Goal: Task Accomplishment & Management: Manage account settings

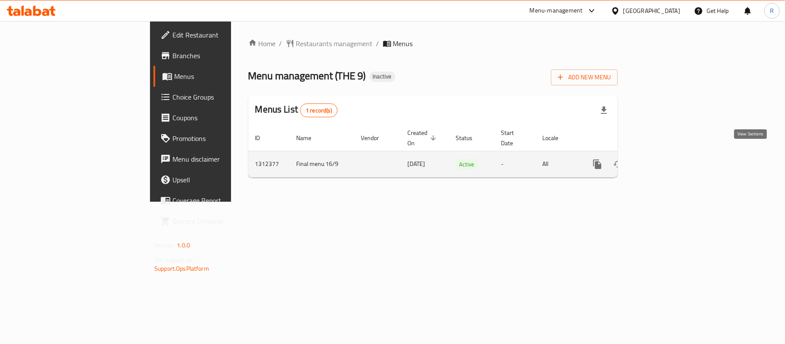
click at [664, 159] on icon "enhanced table" at bounding box center [659, 164] width 10 height 10
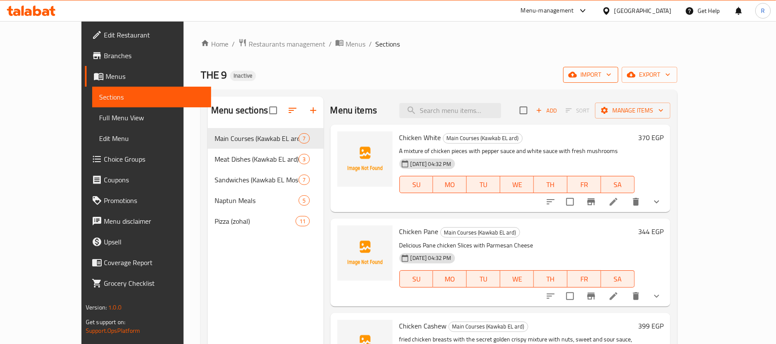
click at [611, 75] on span "import" at bounding box center [590, 74] width 41 height 11
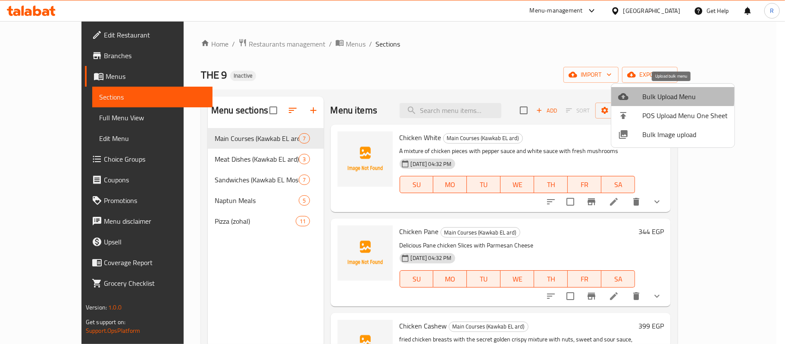
click at [652, 93] on span "Bulk Upload Menu" at bounding box center [684, 96] width 85 height 10
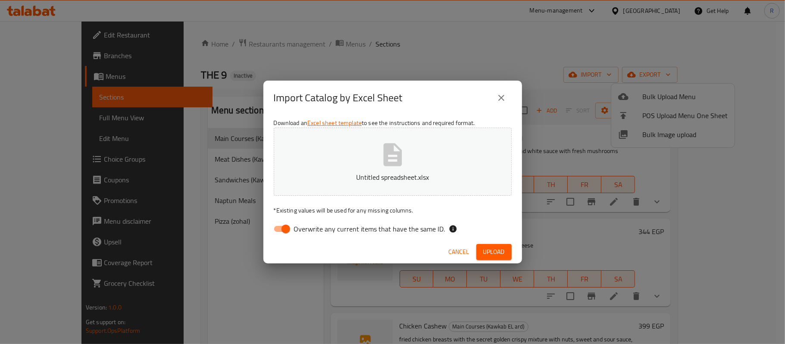
click at [281, 233] on input "Overwrite any current items that have the same ID." at bounding box center [285, 229] width 49 height 16
checkbox input "false"
click at [492, 251] on span "Upload" at bounding box center [494, 251] width 22 height 11
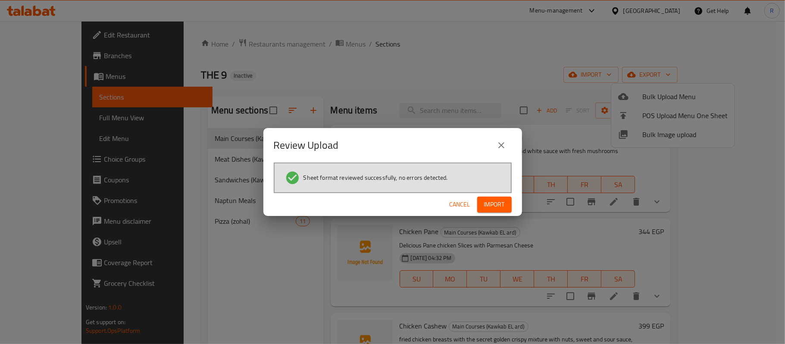
click at [504, 206] on span "Import" at bounding box center [494, 204] width 21 height 11
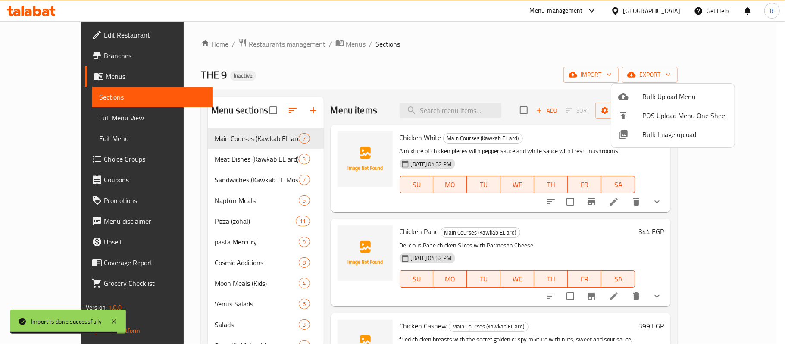
click at [307, 212] on div at bounding box center [392, 172] width 785 height 344
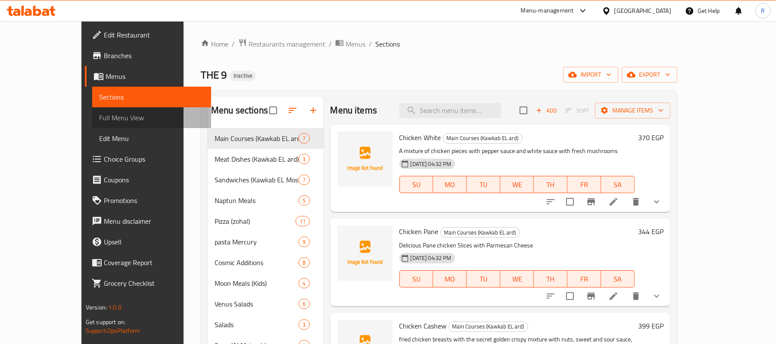
click at [99, 115] on span "Full Menu View" at bounding box center [151, 117] width 105 height 10
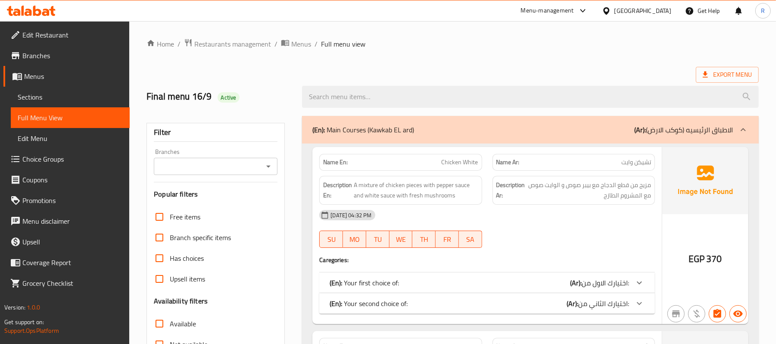
scroll to position [115, 0]
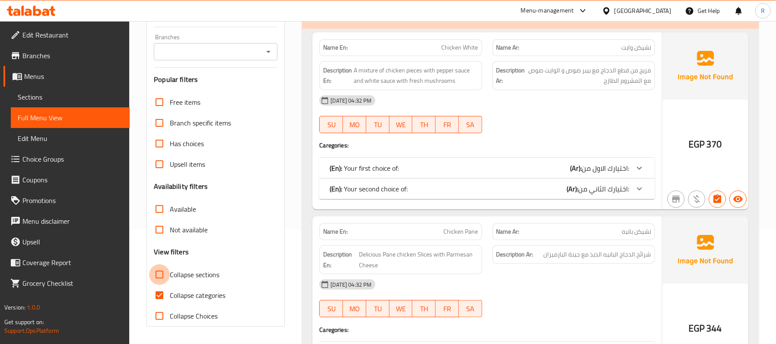
click at [162, 280] on input "Collapse sections" at bounding box center [159, 274] width 21 height 21
checkbox input "true"
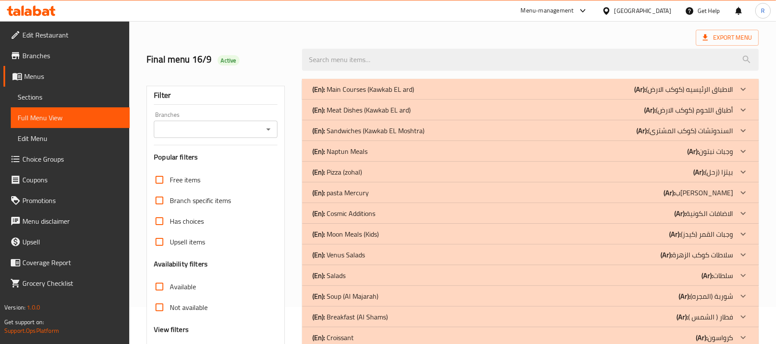
scroll to position [57, 0]
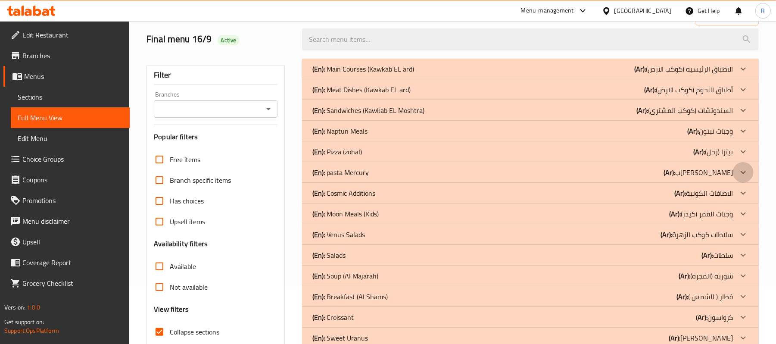
click at [745, 171] on icon at bounding box center [743, 172] width 10 height 10
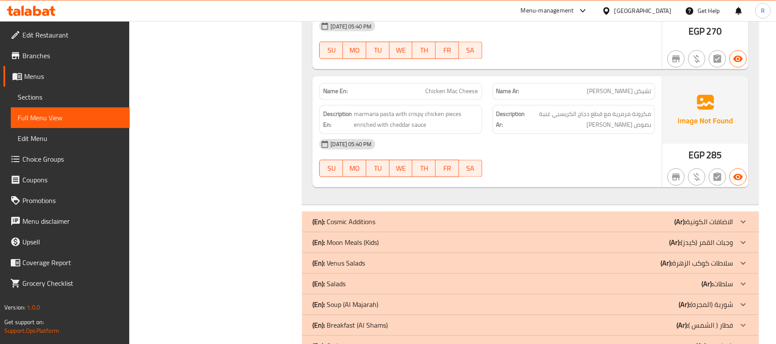
scroll to position [1202, 0]
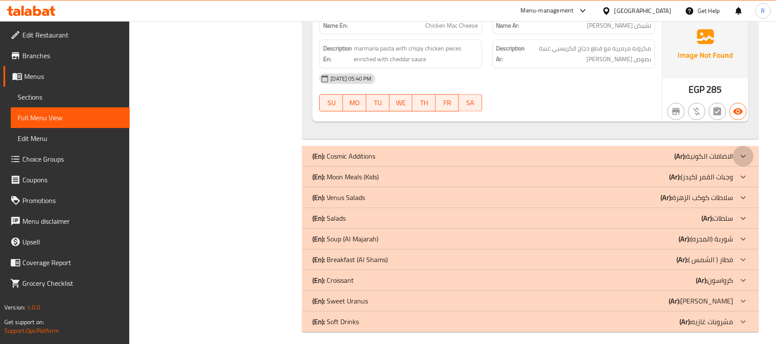
click at [739, 151] on icon at bounding box center [743, 156] width 10 height 10
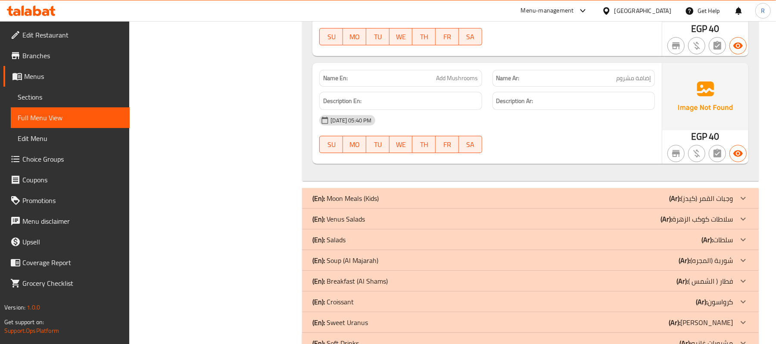
scroll to position [2094, 0]
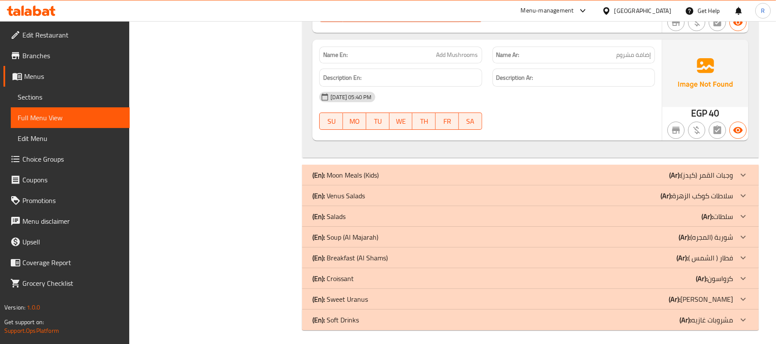
click at [745, 170] on icon at bounding box center [743, 175] width 10 height 10
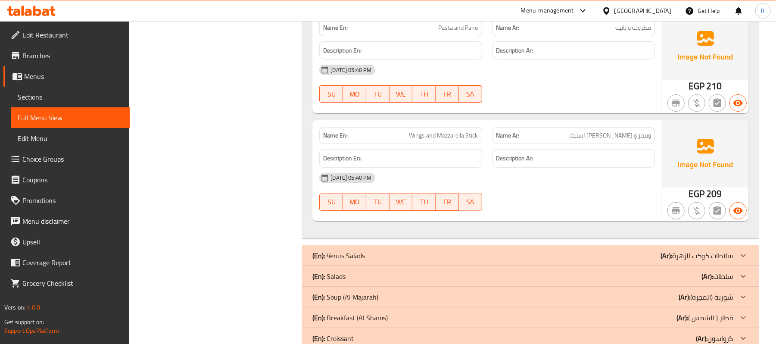
scroll to position [2554, 0]
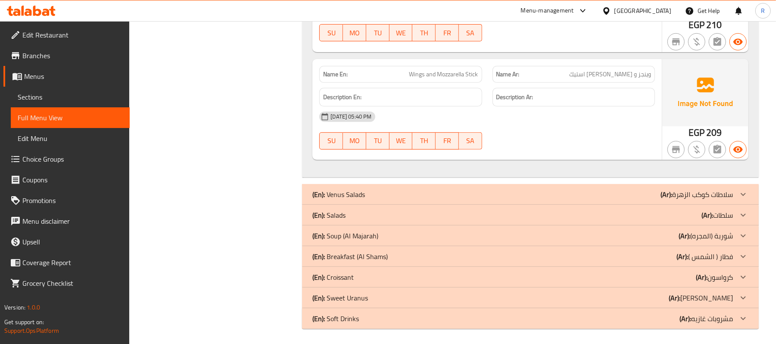
click at [744, 193] on icon at bounding box center [743, 194] width 5 height 3
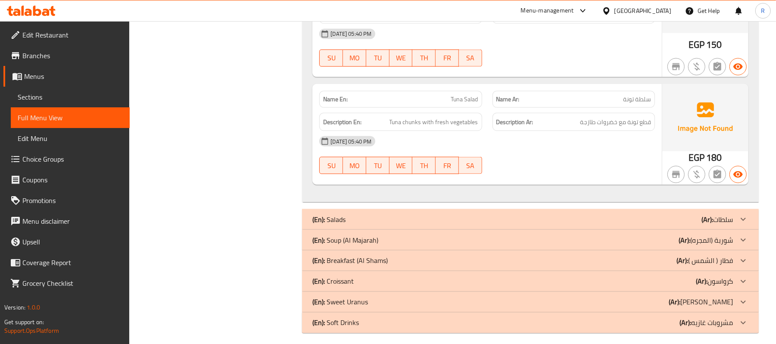
scroll to position [3251, 0]
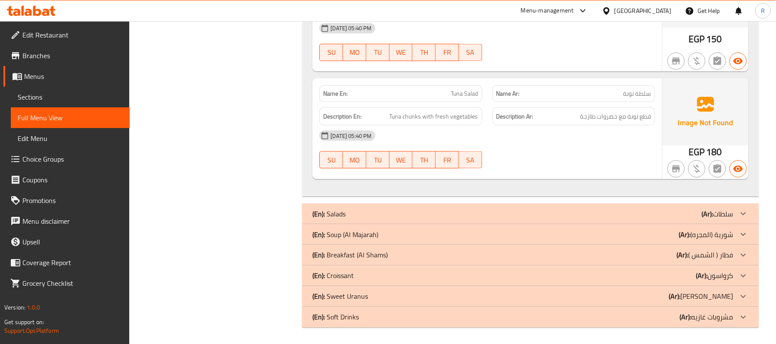
click at [739, 213] on icon at bounding box center [743, 214] width 10 height 10
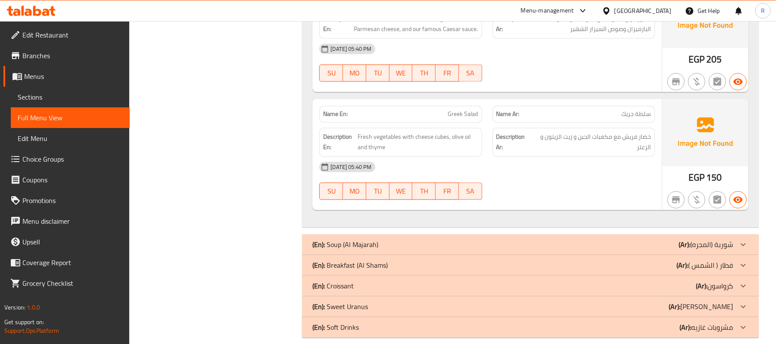
scroll to position [3635, 0]
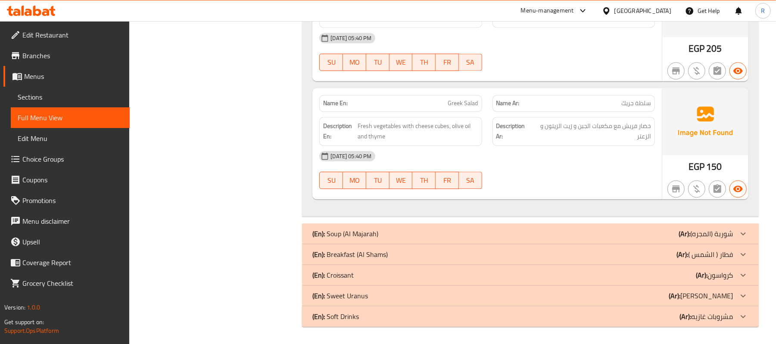
click at [743, 228] on icon at bounding box center [743, 233] width 10 height 10
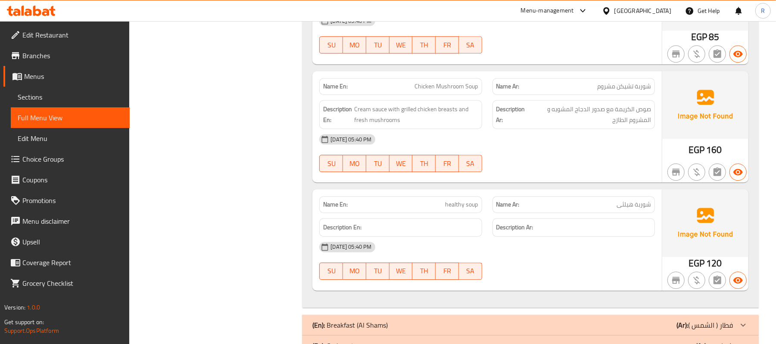
scroll to position [4116, 0]
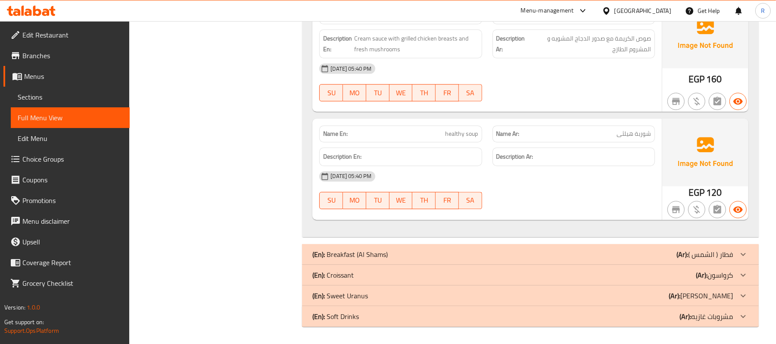
click at [744, 254] on icon at bounding box center [743, 254] width 10 height 10
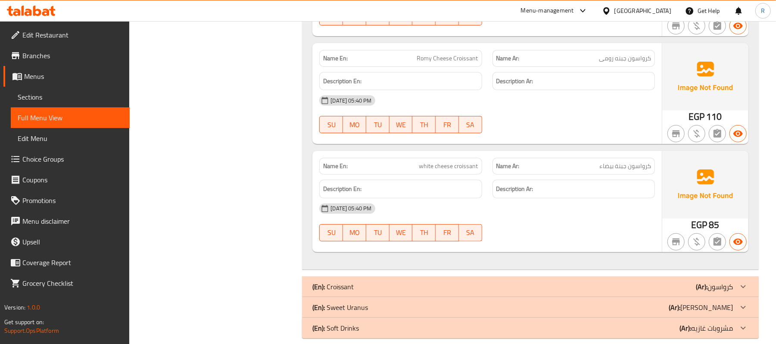
scroll to position [4792, 0]
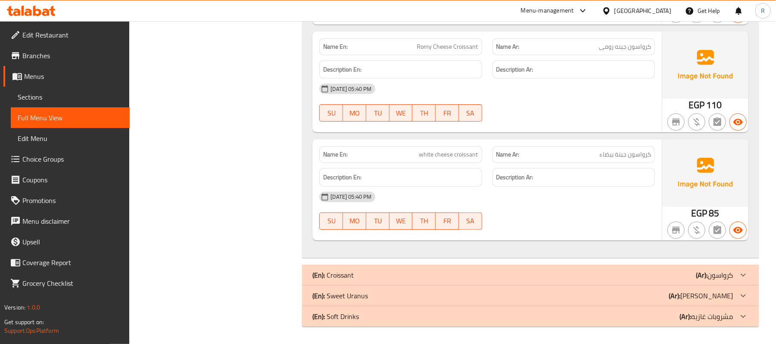
click at [745, 270] on icon at bounding box center [743, 275] width 10 height 10
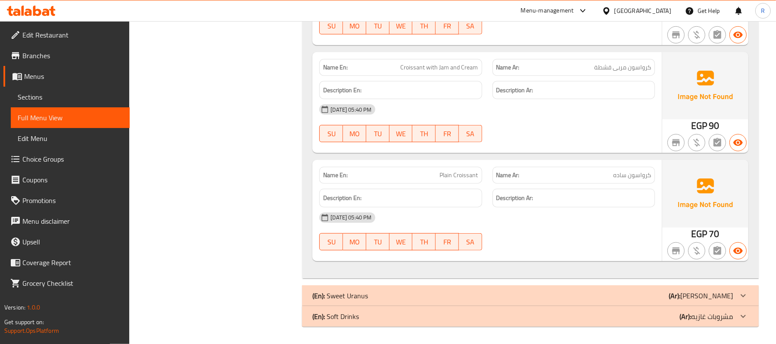
scroll to position [5144, 0]
click at [744, 293] on icon at bounding box center [743, 295] width 10 height 10
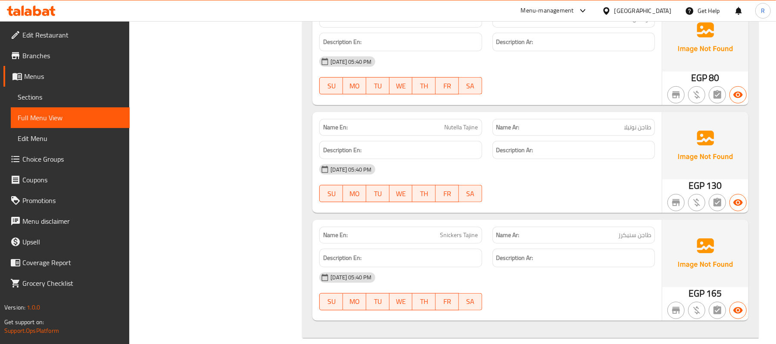
scroll to position [7298, 0]
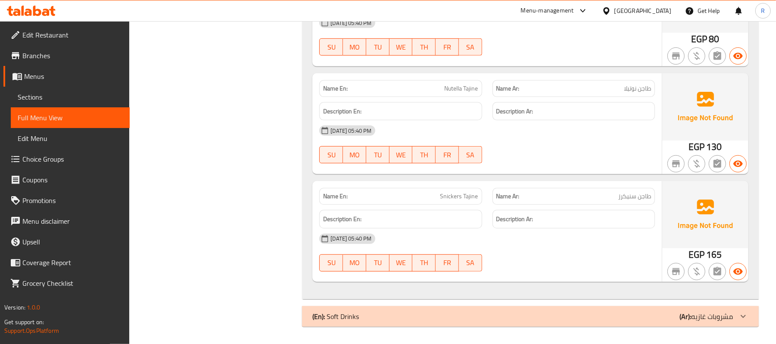
click at [745, 321] on icon at bounding box center [743, 316] width 10 height 10
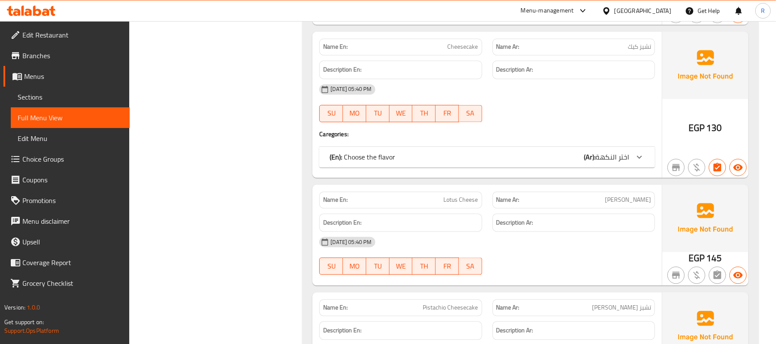
scroll to position [5855, 0]
click at [643, 162] on icon at bounding box center [639, 157] width 10 height 10
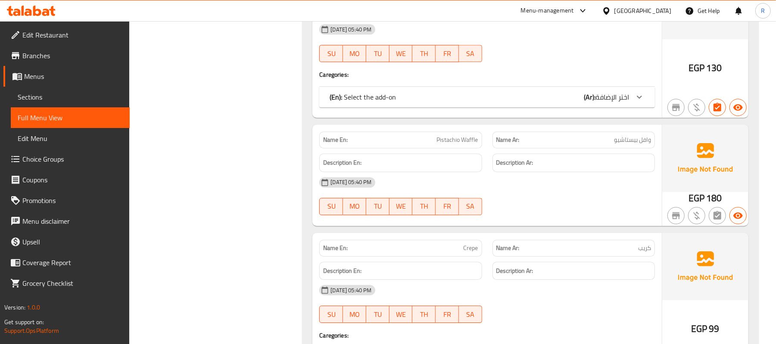
scroll to position [6429, 0]
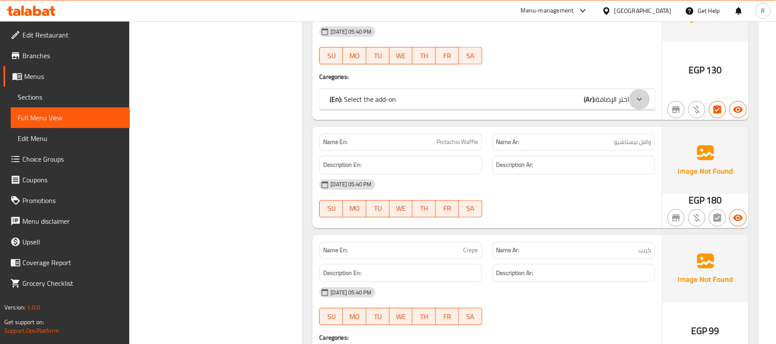
click at [644, 104] on icon at bounding box center [639, 99] width 10 height 10
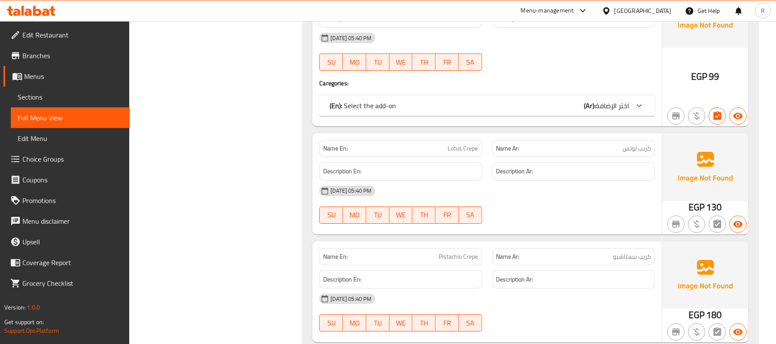
scroll to position [6889, 0]
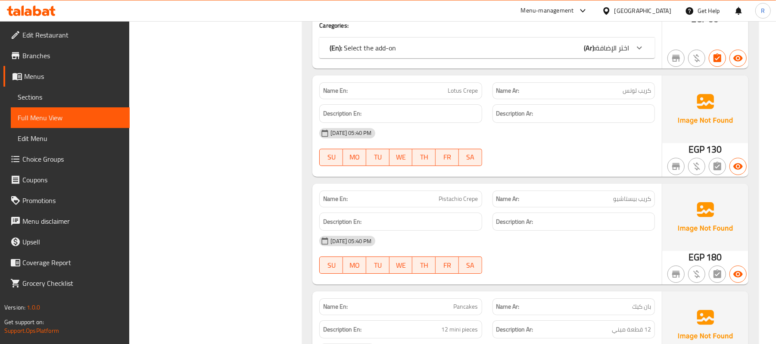
click at [639, 53] on icon at bounding box center [639, 48] width 10 height 10
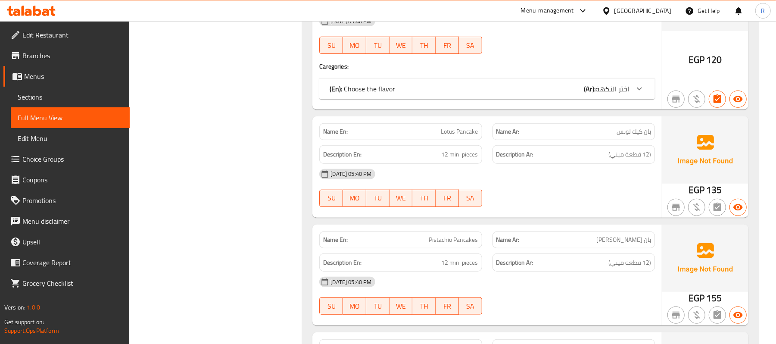
scroll to position [7349, 0]
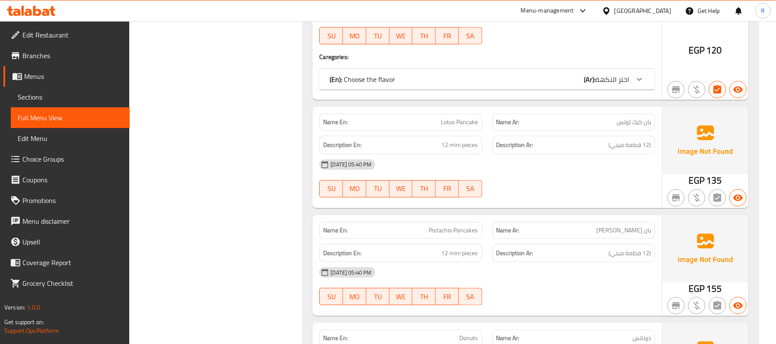
click at [634, 84] on icon at bounding box center [639, 79] width 10 height 10
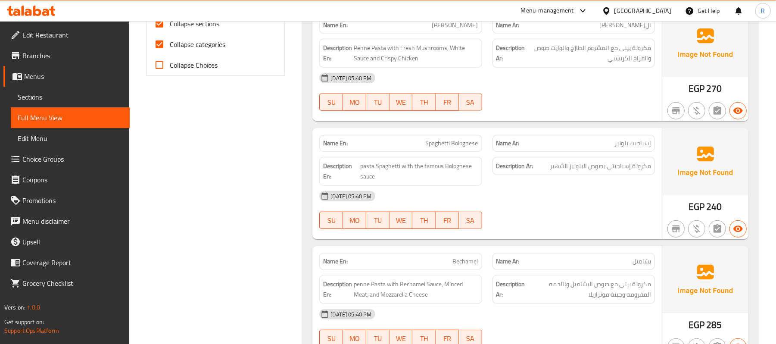
scroll to position [340, 0]
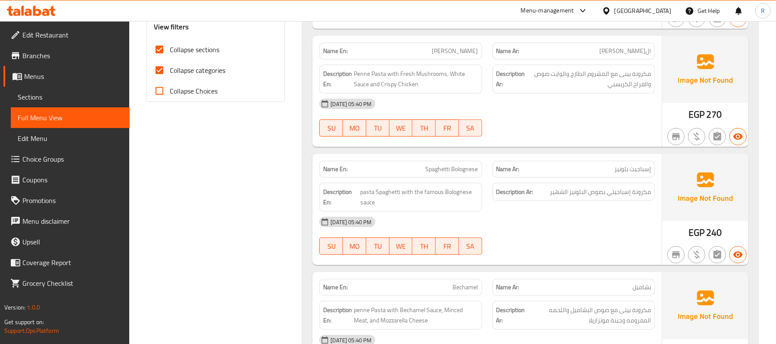
click at [164, 73] on input "Collapse categories" at bounding box center [159, 70] width 21 height 21
checkbox input "false"
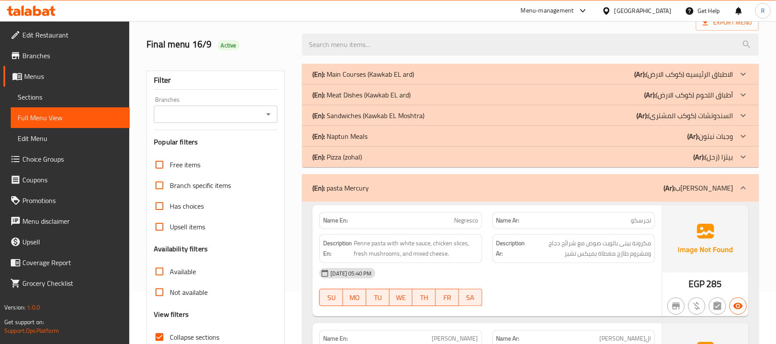
scroll to position [109, 0]
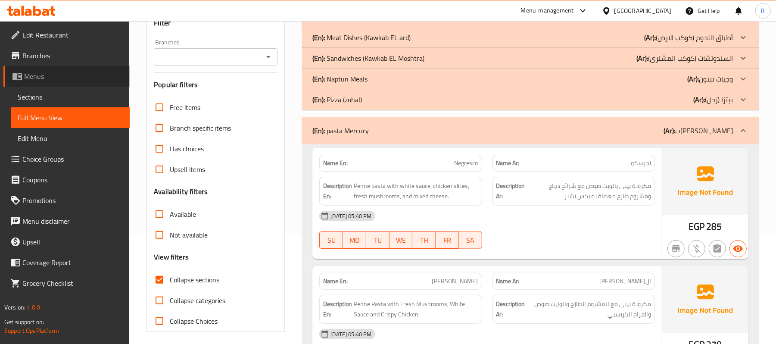
click at [61, 75] on span "Menus" at bounding box center [73, 76] width 99 height 10
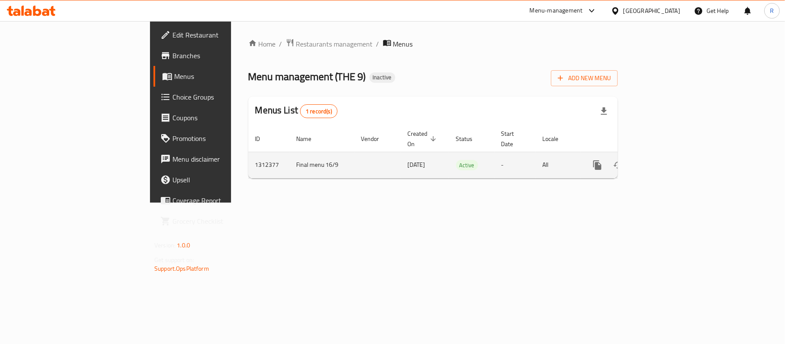
click at [664, 161] on icon "enhanced table" at bounding box center [659, 165] width 10 height 10
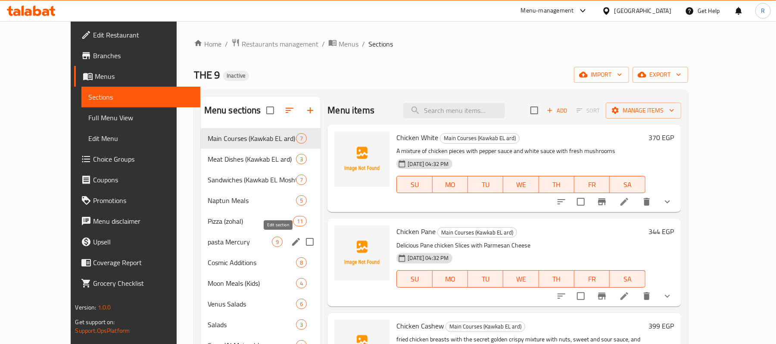
click at [292, 244] on icon "edit" at bounding box center [296, 242] width 8 height 8
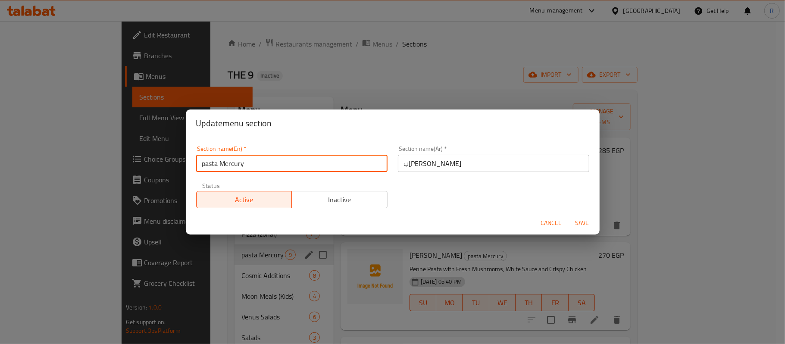
drag, startPoint x: 245, startPoint y: 164, endPoint x: 221, endPoint y: 166, distance: 23.8
click at [221, 166] on input "pasta Mercury" at bounding box center [291, 163] width 191 height 17
type input "pasta atared"
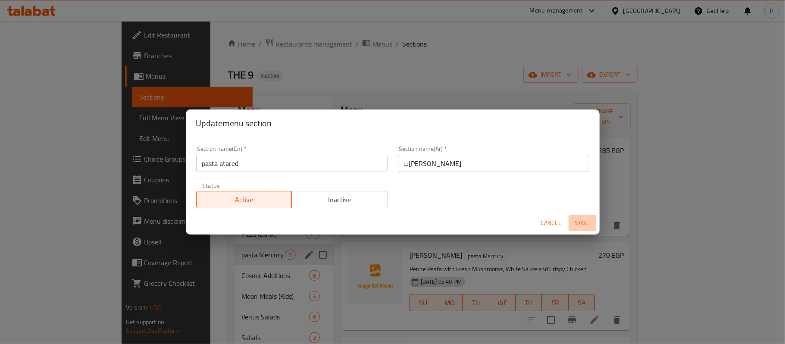
click at [583, 221] on span "Save" at bounding box center [582, 223] width 21 height 11
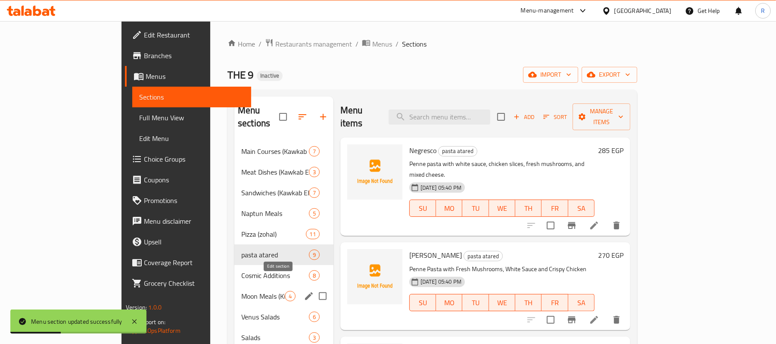
click at [305, 292] on icon "edit" at bounding box center [309, 296] width 8 height 8
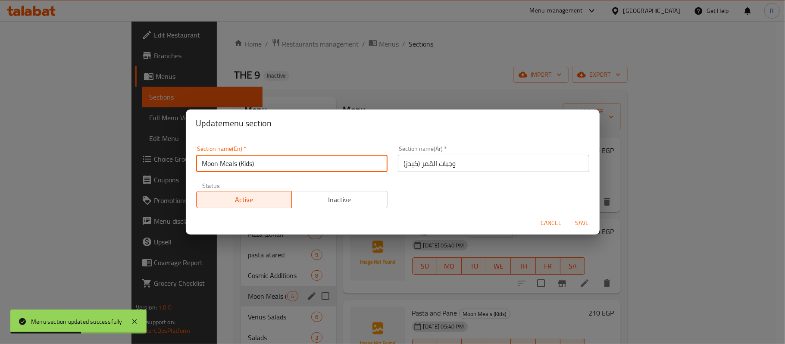
drag, startPoint x: 219, startPoint y: 167, endPoint x: 198, endPoint y: 168, distance: 21.1
click at [198, 168] on input "Moon Meals (Kids)" at bounding box center [291, 163] width 191 height 17
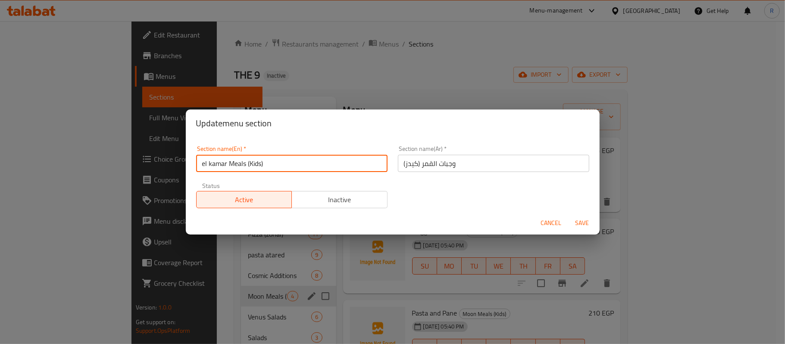
type input "el kamar Meals (Kids)"
click at [582, 220] on span "Save" at bounding box center [582, 223] width 21 height 11
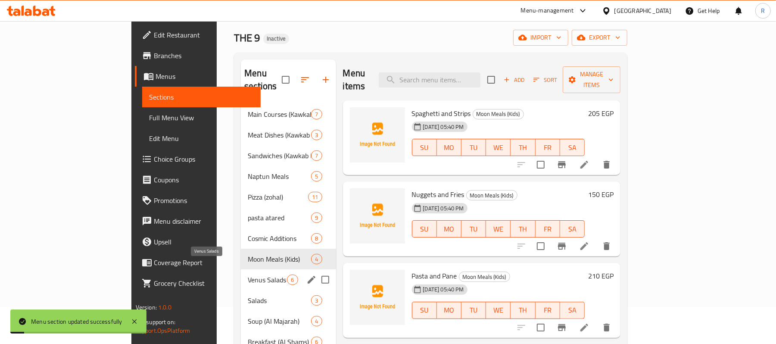
scroll to position [57, 0]
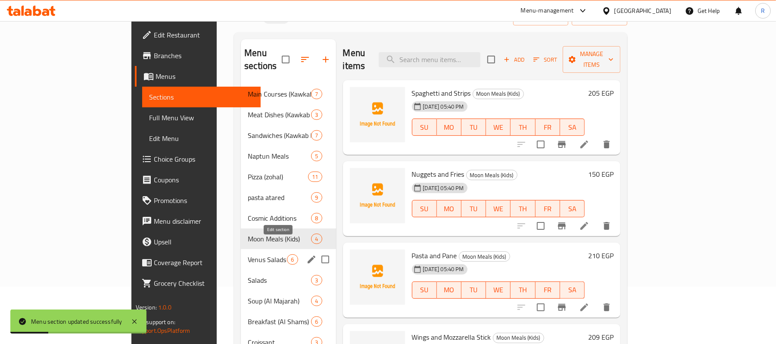
click at [308, 256] on icon "edit" at bounding box center [312, 260] width 8 height 8
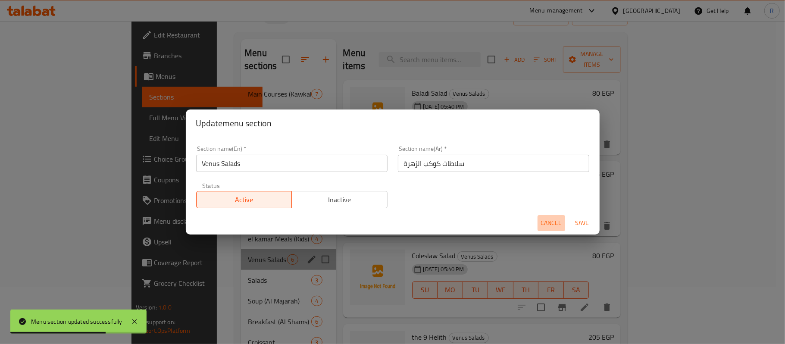
click at [554, 220] on span "Cancel" at bounding box center [551, 223] width 21 height 11
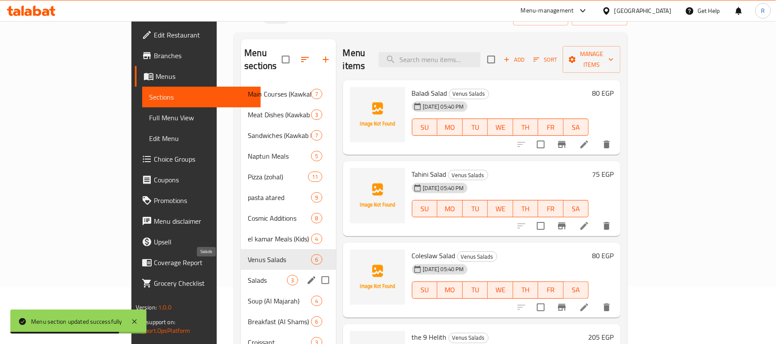
click at [248, 275] on span "Salads" at bounding box center [267, 280] width 39 height 10
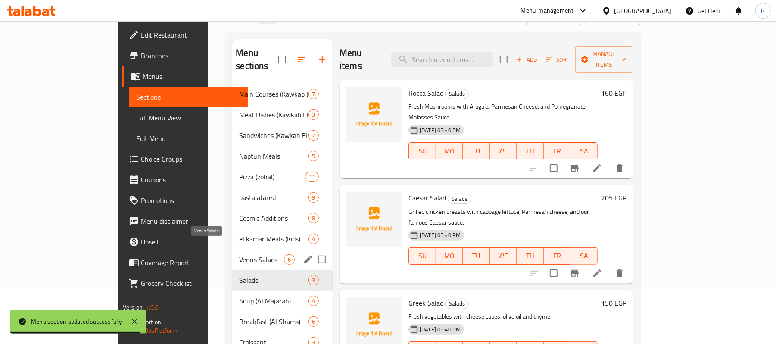
click at [239, 254] on span "Venus Salads" at bounding box center [261, 259] width 45 height 10
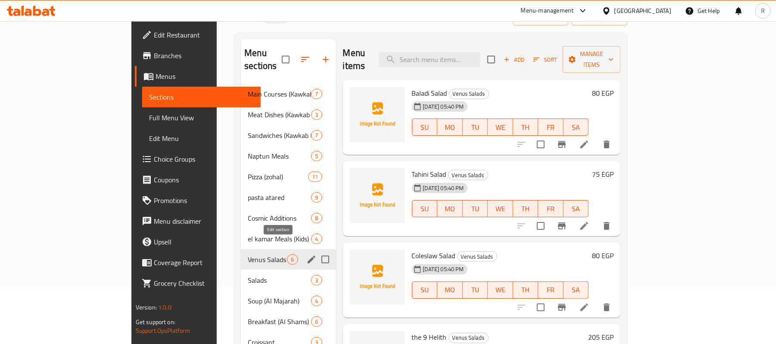
click at [306, 254] on icon "edit" at bounding box center [311, 259] width 10 height 10
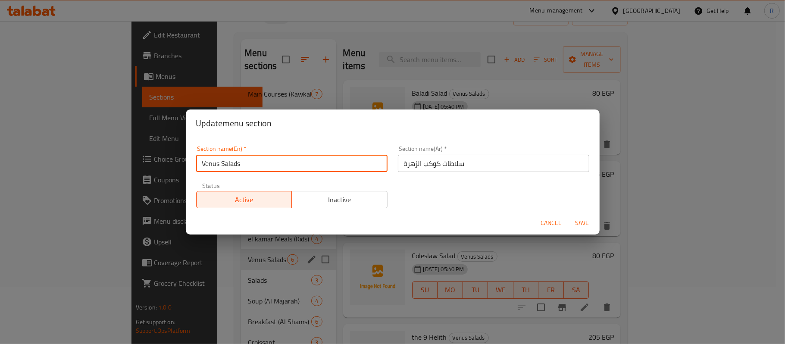
drag, startPoint x: 219, startPoint y: 166, endPoint x: 200, endPoint y: 166, distance: 19.0
click at [200, 166] on input "Venus Salads" at bounding box center [291, 163] width 191 height 17
type input "kawkab el zahra Salads"
click at [577, 225] on span "Save" at bounding box center [582, 223] width 21 height 11
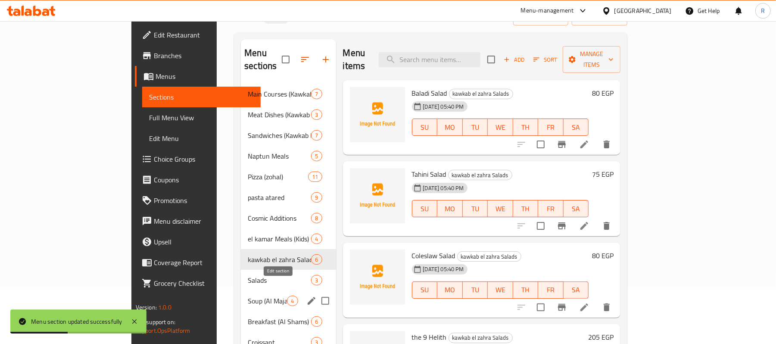
click at [306, 296] on icon "edit" at bounding box center [311, 301] width 10 height 10
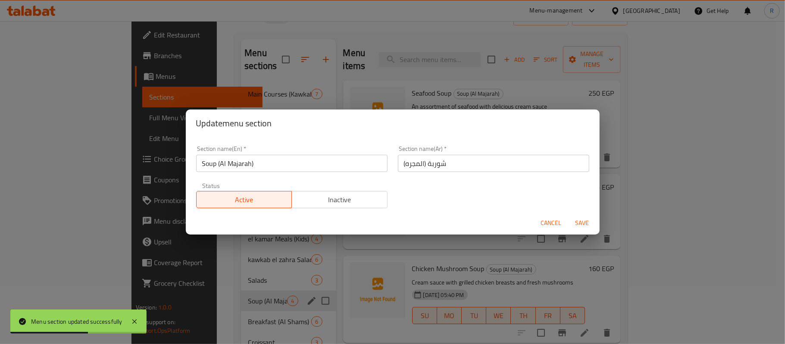
click at [550, 222] on span "Cancel" at bounding box center [551, 223] width 21 height 11
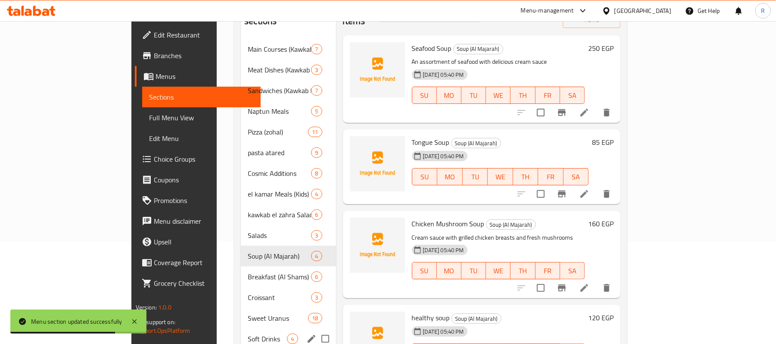
scroll to position [115, 0]
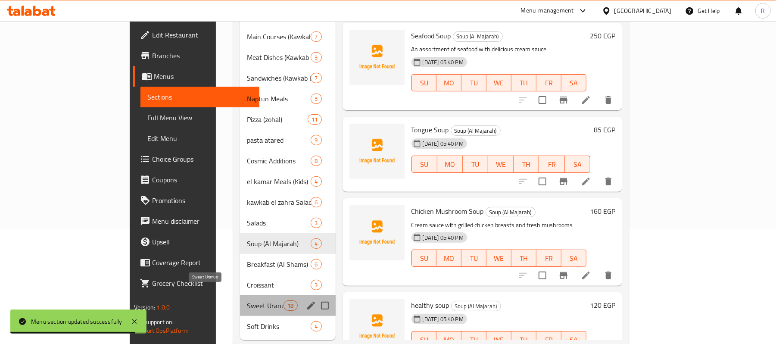
click at [247, 300] on span "Sweet Uranus" at bounding box center [265, 305] width 37 height 10
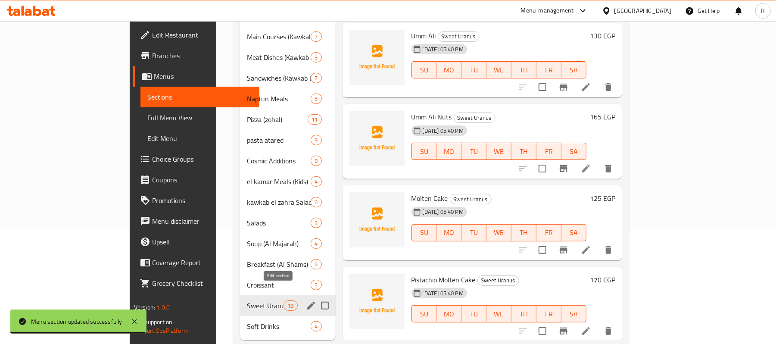
click at [306, 300] on icon "edit" at bounding box center [311, 305] width 10 height 10
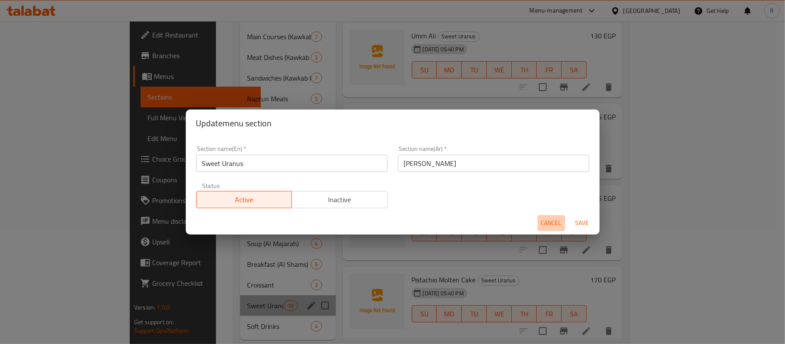
click at [546, 218] on span "Cancel" at bounding box center [551, 223] width 21 height 11
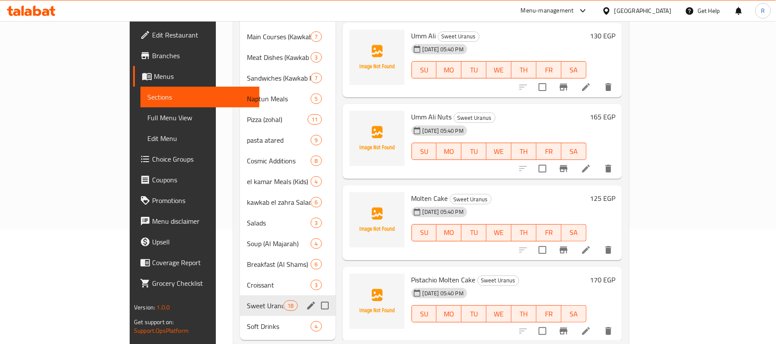
click at [147, 117] on span "Full Menu View" at bounding box center [199, 117] width 105 height 10
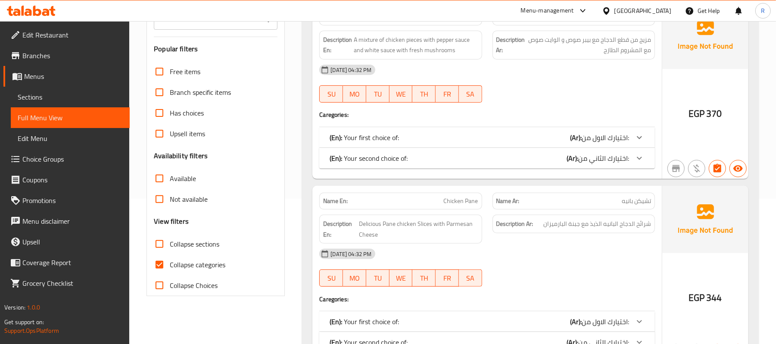
scroll to position [172, 0]
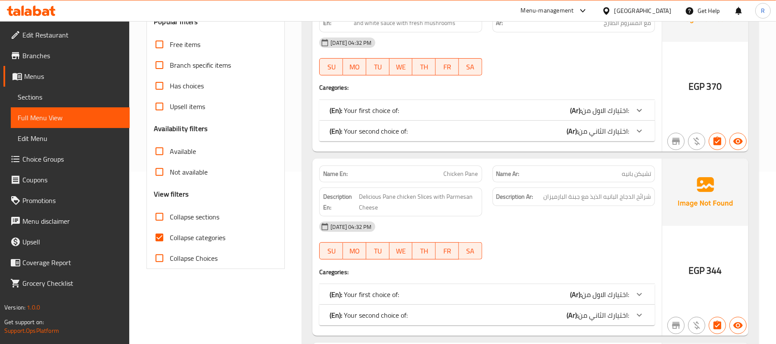
click at [159, 214] on input "Collapse sections" at bounding box center [159, 216] width 21 height 21
checkbox input "true"
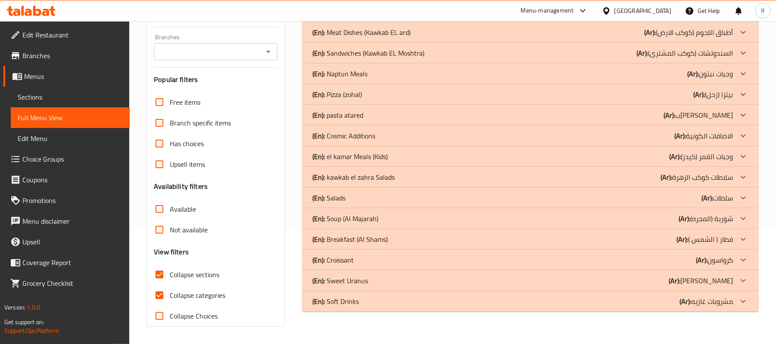
scroll to position [115, 0]
click at [743, 117] on icon at bounding box center [743, 115] width 10 height 10
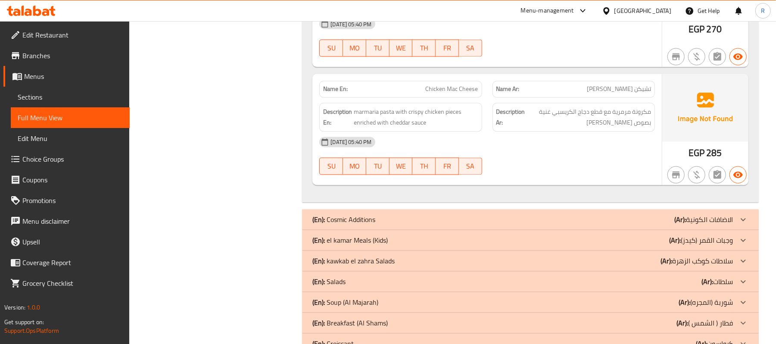
scroll to position [1202, 0]
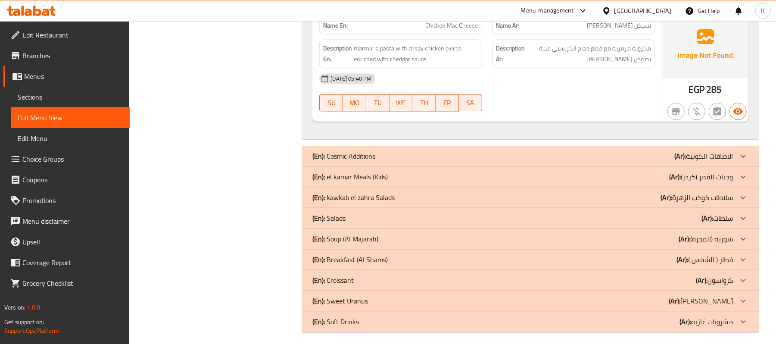
click at [69, 72] on span "Menus" at bounding box center [73, 76] width 99 height 10
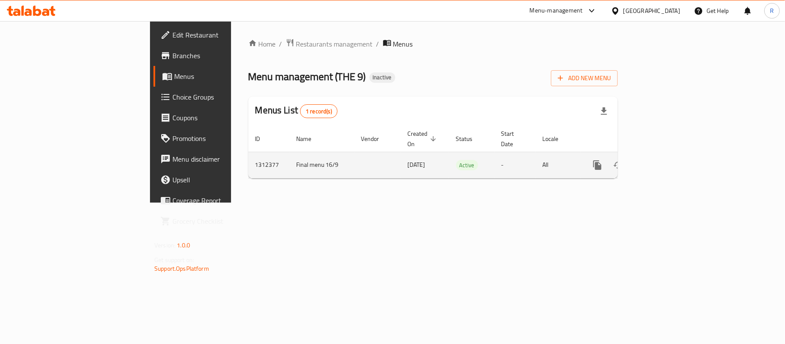
click at [664, 160] on icon "enhanced table" at bounding box center [659, 165] width 10 height 10
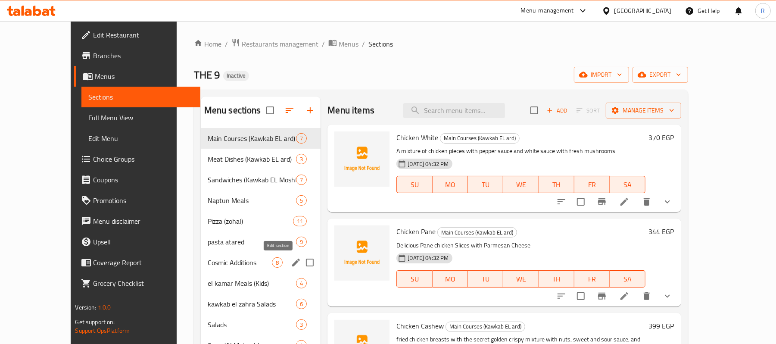
click at [292, 261] on icon "edit" at bounding box center [296, 263] width 8 height 8
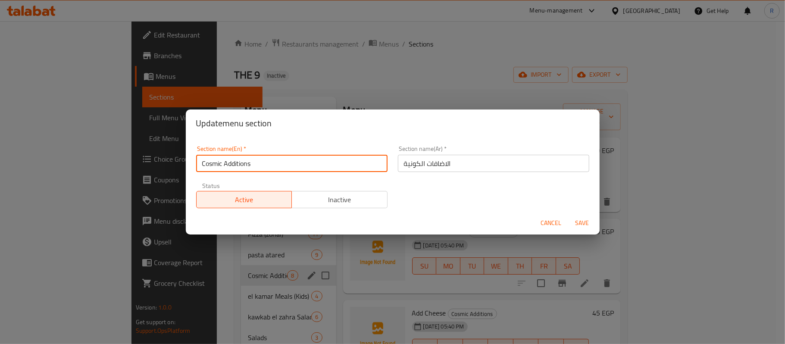
drag, startPoint x: 222, startPoint y: 165, endPoint x: 200, endPoint y: 166, distance: 22.0
click at [200, 166] on input "Cosmic Additions" at bounding box center [291, 163] width 191 height 17
type input "el kawnia Additions"
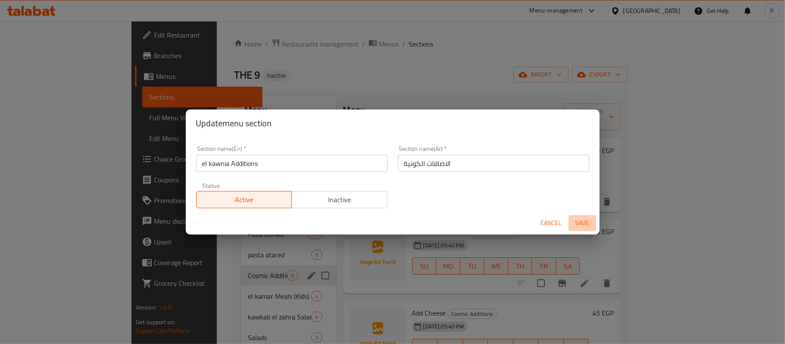
click at [588, 223] on span "Save" at bounding box center [582, 223] width 21 height 11
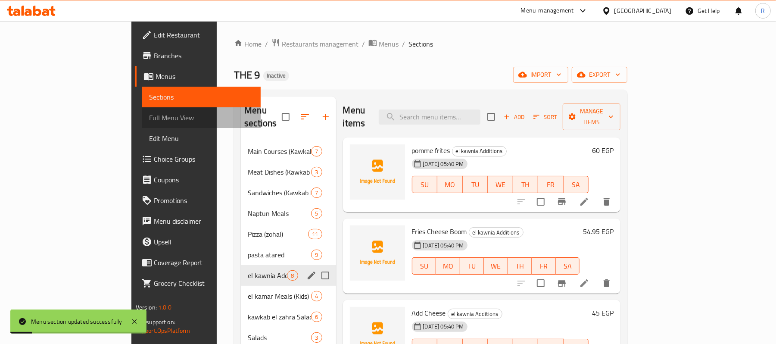
click at [149, 118] on span "Full Menu View" at bounding box center [201, 117] width 105 height 10
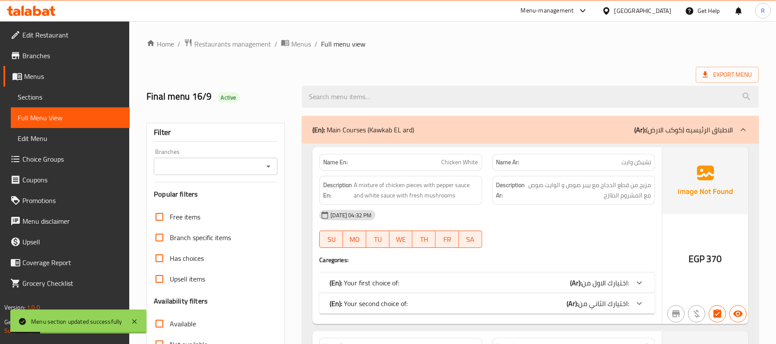
scroll to position [230, 0]
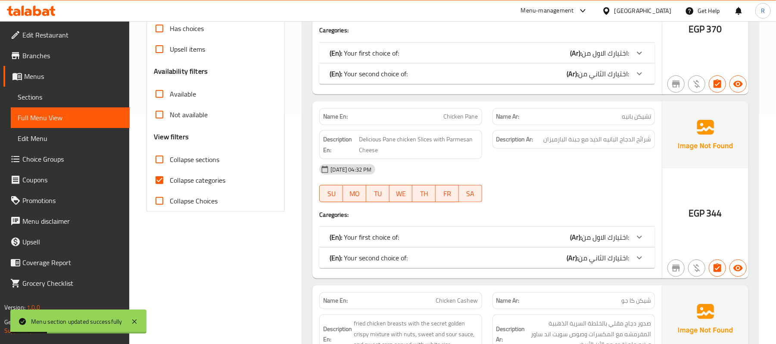
click at [156, 155] on input "Collapse sections" at bounding box center [159, 159] width 21 height 21
checkbox input "true"
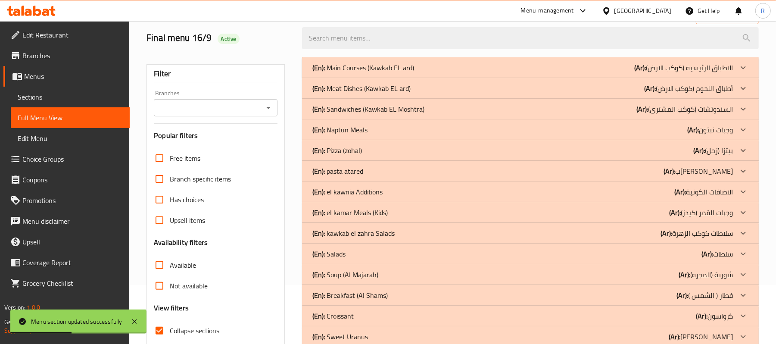
scroll to position [58, 0]
click at [743, 169] on icon at bounding box center [743, 172] width 10 height 10
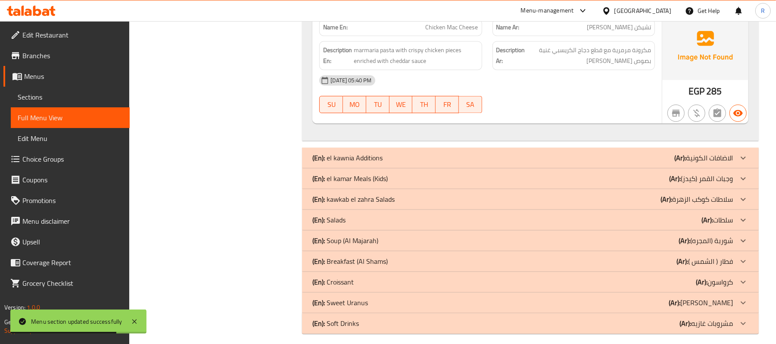
scroll to position [1202, 0]
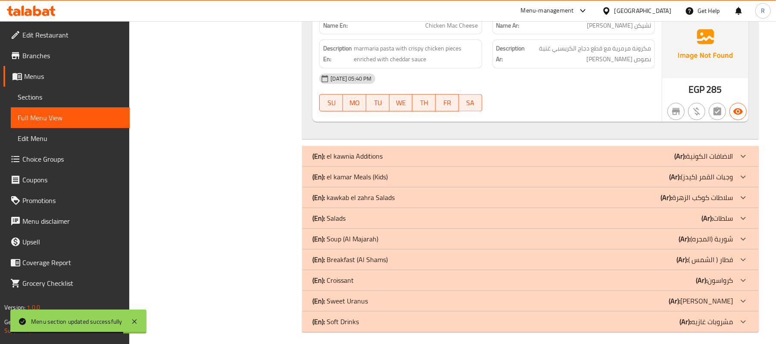
click at [736, 150] on div at bounding box center [743, 156] width 21 height 21
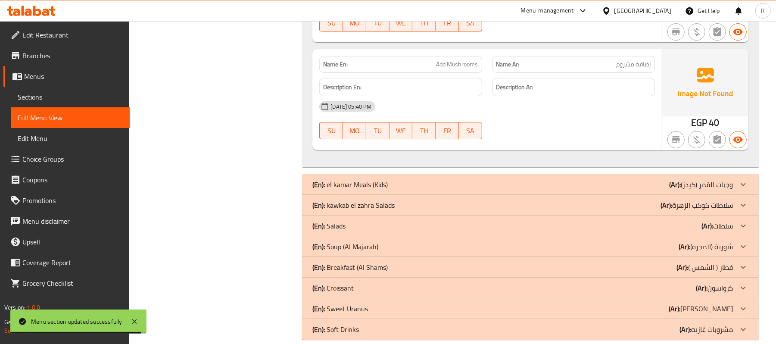
scroll to position [2094, 0]
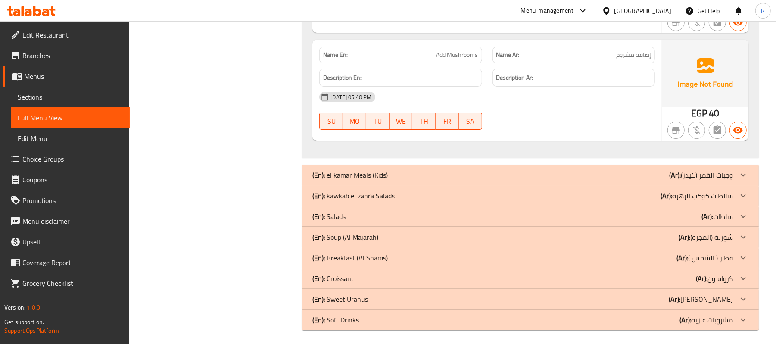
click at [750, 171] on div at bounding box center [743, 175] width 21 height 21
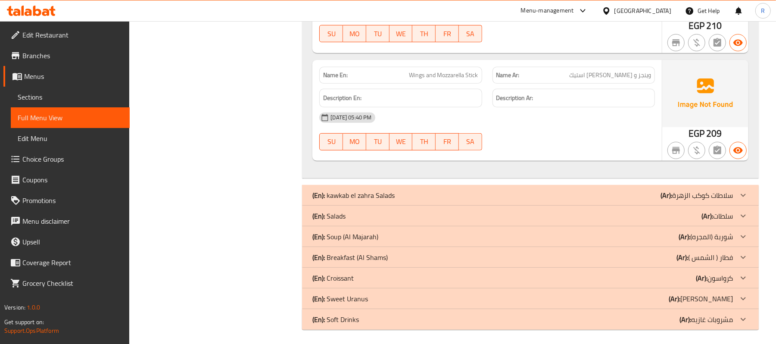
scroll to position [2554, 0]
click at [743, 189] on icon at bounding box center [743, 194] width 10 height 10
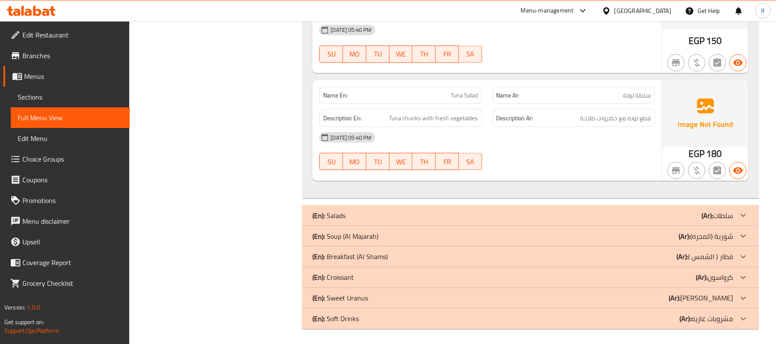
scroll to position [3251, 0]
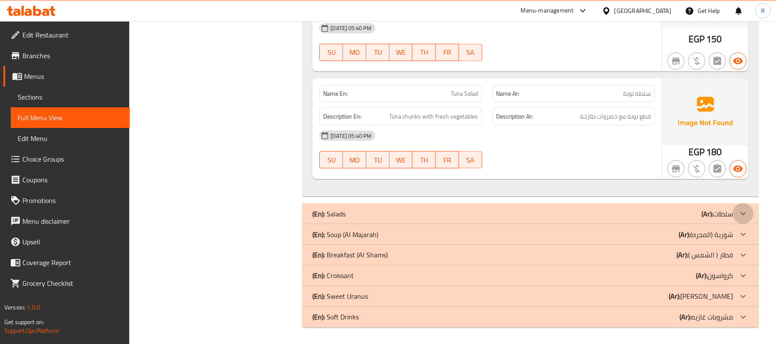
click at [740, 206] on div at bounding box center [743, 213] width 21 height 21
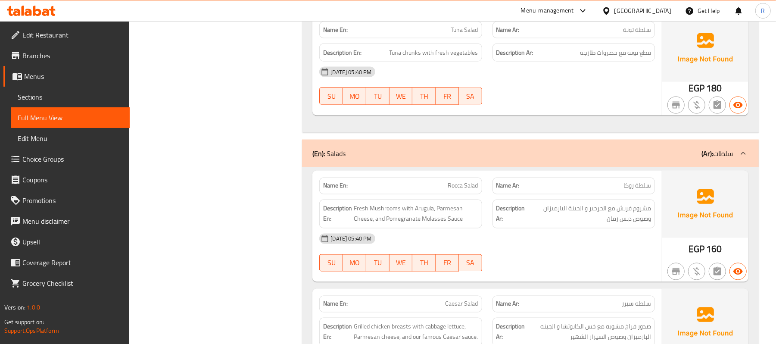
scroll to position [3635, 0]
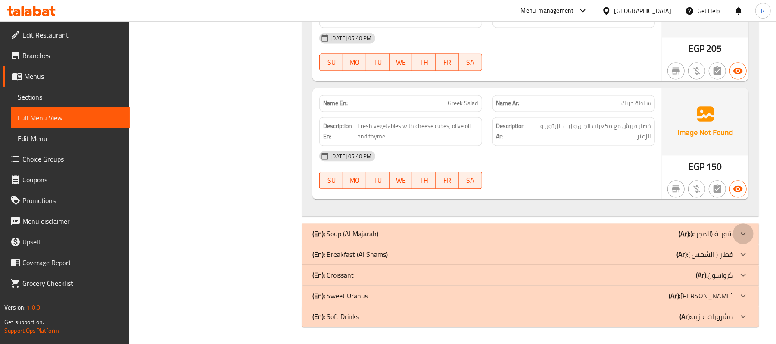
click at [742, 231] on icon at bounding box center [743, 233] width 10 height 10
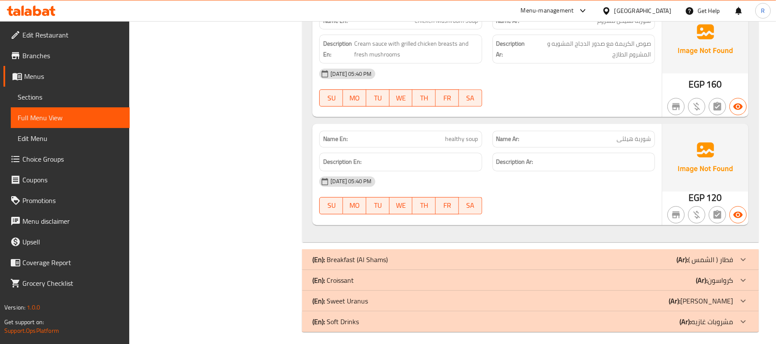
scroll to position [4116, 0]
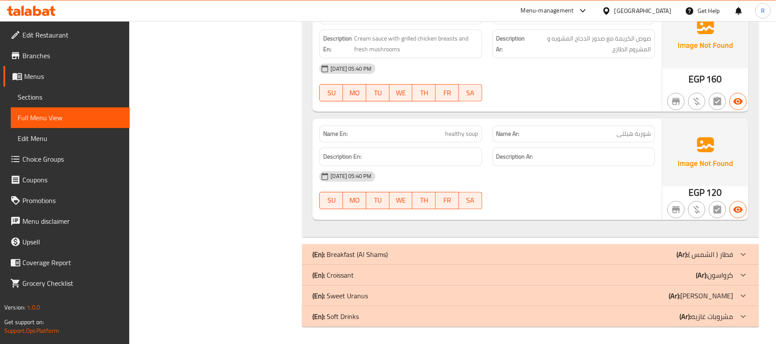
click at [736, 253] on div at bounding box center [743, 254] width 21 height 21
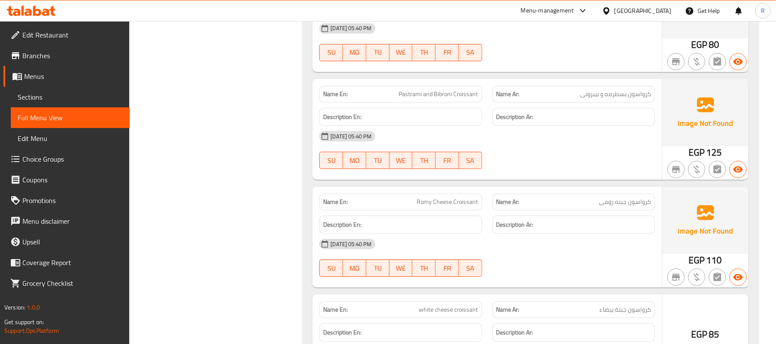
scroll to position [4792, 0]
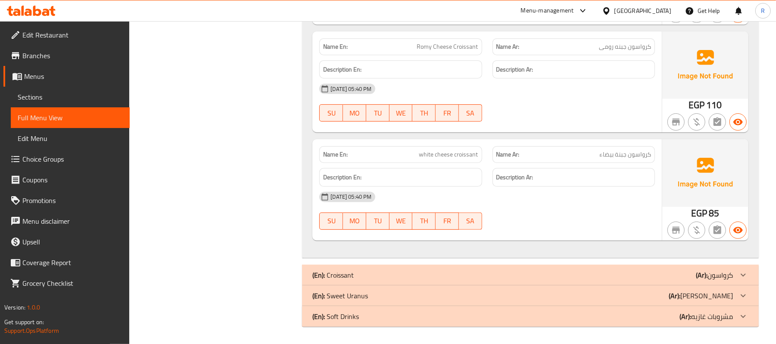
click at [748, 272] on icon at bounding box center [743, 275] width 10 height 10
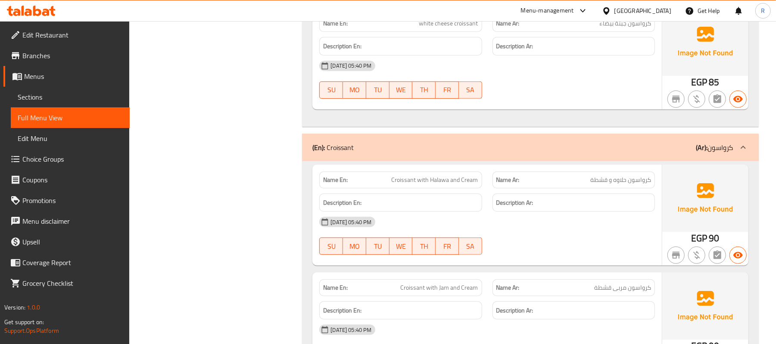
scroll to position [5144, 0]
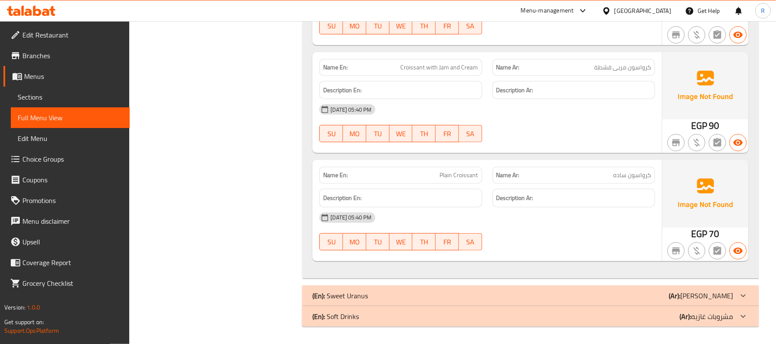
click at [740, 295] on icon at bounding box center [743, 295] width 10 height 10
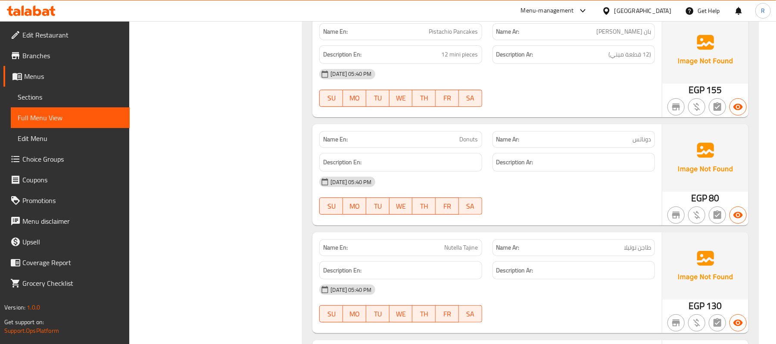
scroll to position [7298, 0]
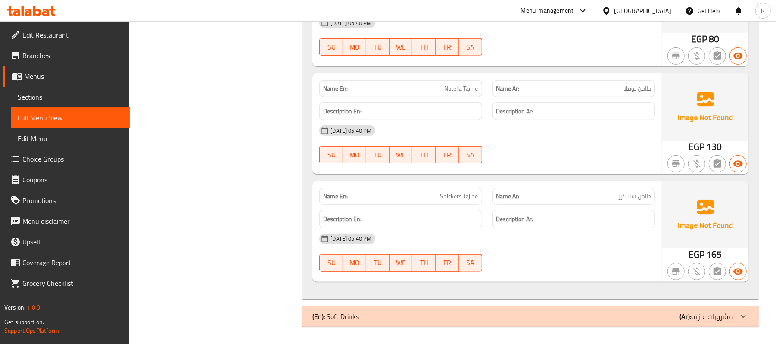
click at [750, 315] on div at bounding box center [743, 316] width 21 height 21
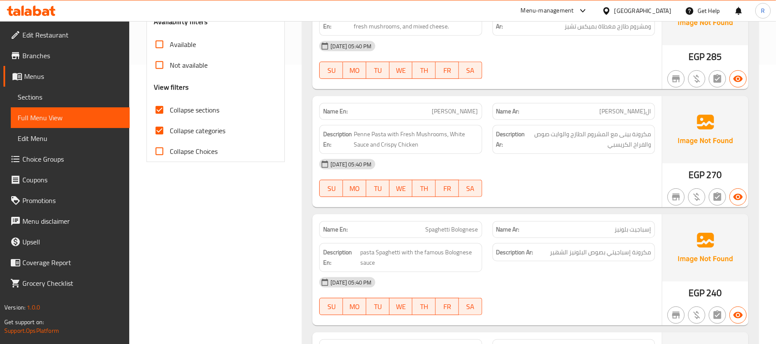
scroll to position [289, 0]
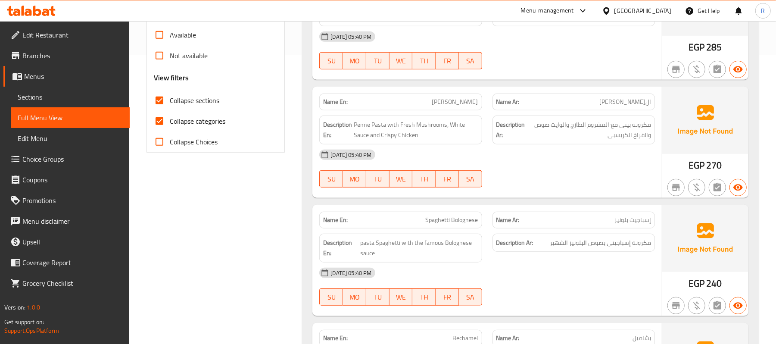
click at [165, 123] on input "Collapse categories" at bounding box center [159, 121] width 21 height 21
checkbox input "false"
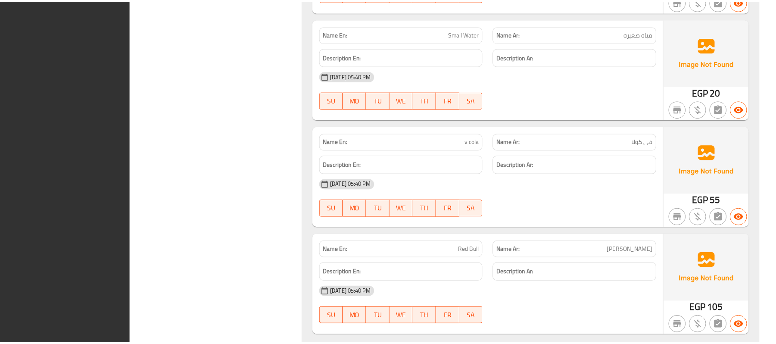
scroll to position [8272, 0]
